Goal: Task Accomplishment & Management: Manage account settings

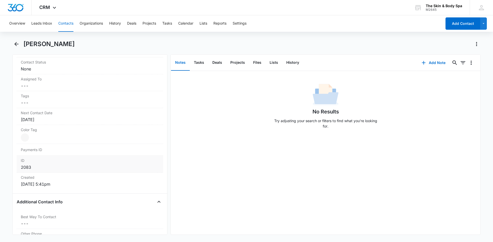
scroll to position [231, 0]
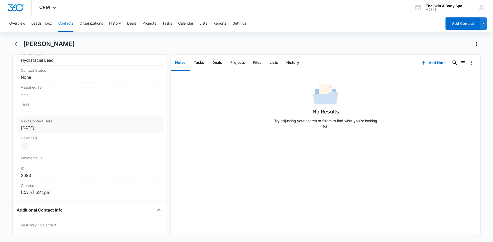
click at [52, 126] on div "[DATE]" at bounding box center [90, 128] width 138 height 6
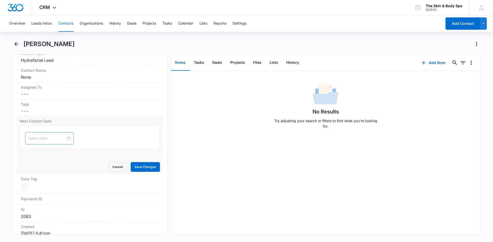
click at [63, 139] on div at bounding box center [49, 139] width 42 height 6
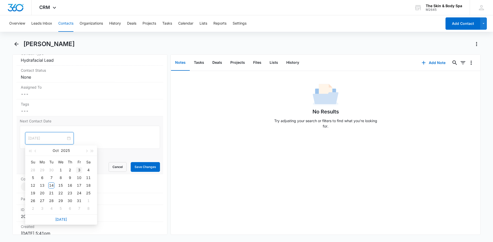
type input "[DATE]"
click at [86, 152] on span "button" at bounding box center [86, 151] width 3 height 3
type input "[DATE]"
click at [81, 185] on div "14" at bounding box center [79, 186] width 6 height 6
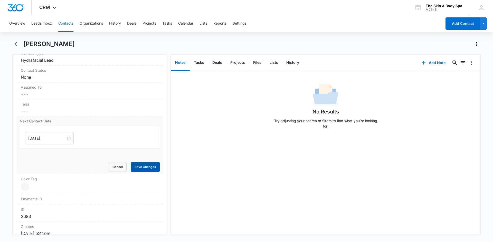
click at [134, 166] on button "Save Changes" at bounding box center [145, 167] width 29 height 10
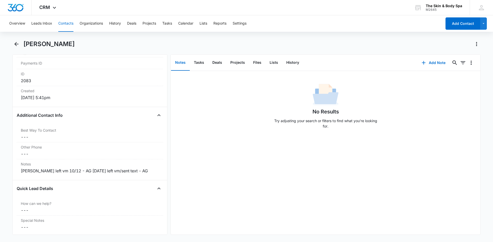
scroll to position [333, 0]
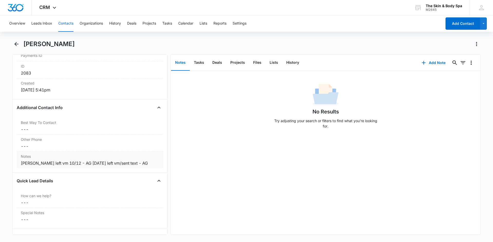
click at [136, 163] on div "[PERSON_NAME] left vm 10/12 - AG [DATE] left vm/sent text - AG" at bounding box center [90, 163] width 138 height 6
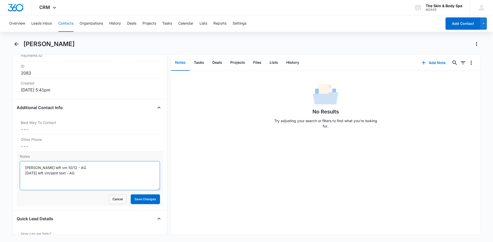
click at [23, 177] on textarea "[PERSON_NAME] left vm 10/12 - AG [DATE] left vm/sent text - AG" at bounding box center [90, 175] width 140 height 29
click at [82, 177] on textarea "[PERSON_NAME] left vm 10/12 - AG [DATE] left vm/sent text - AG" at bounding box center [90, 175] width 140 height 29
type textarea "[PERSON_NAME] left vm 10/12 - AG [DATE] left vm/sent text - AG [DATE] left vm/s…"
click at [140, 200] on button "Save Changes" at bounding box center [145, 200] width 29 height 10
